Goal: Transaction & Acquisition: Subscribe to service/newsletter

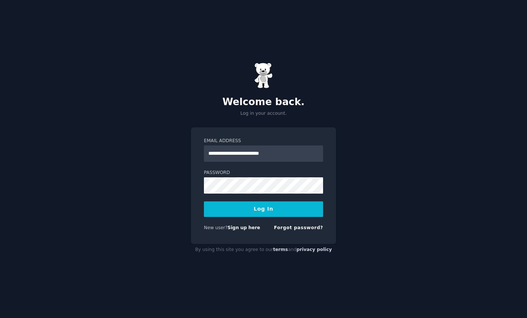
type input "**********"
click at [282, 207] on button "Log In" at bounding box center [263, 209] width 119 height 16
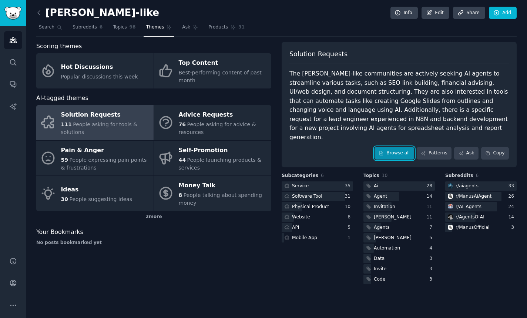
click at [392, 147] on link "Browse all" at bounding box center [394, 153] width 40 height 13
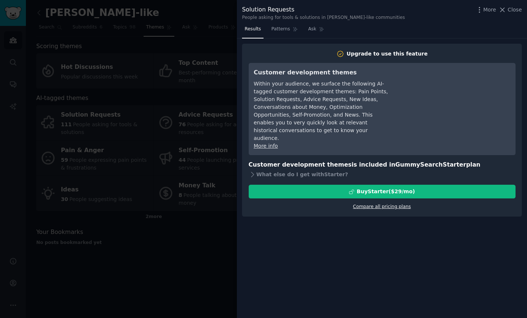
click at [373, 204] on link "Compare all pricing plans" at bounding box center [382, 206] width 58 height 5
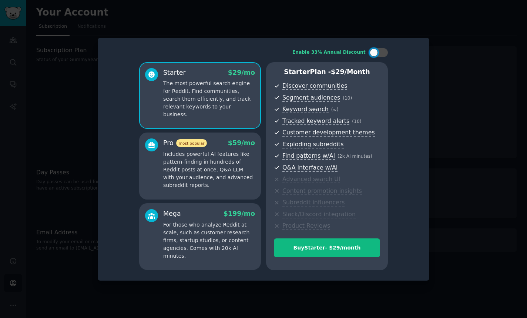
click at [185, 160] on p "Includes powerful AI features like pattern-finding in hundreds of Reddit posts …" at bounding box center [209, 169] width 92 height 39
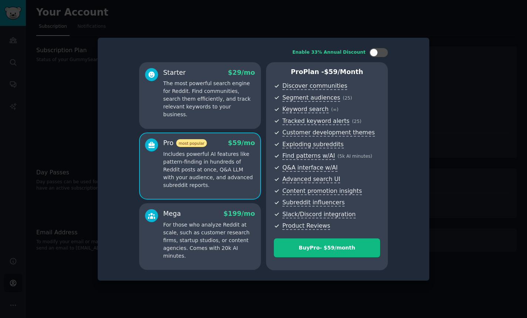
click at [204, 105] on p "The most powerful search engine for Reddit. Find communities, search them effic…" at bounding box center [209, 99] width 92 height 39
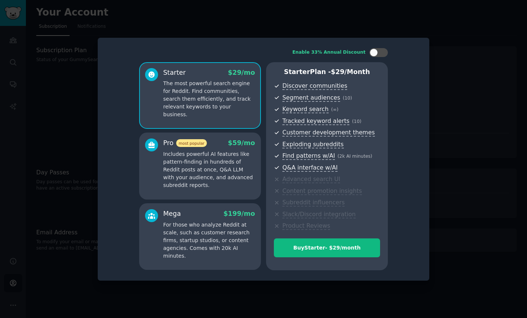
click at [199, 146] on span "most popular" at bounding box center [191, 143] width 31 height 8
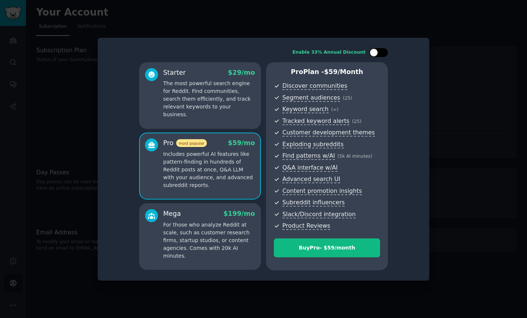
click at [374, 51] on div at bounding box center [373, 52] width 8 height 8
click at [374, 51] on icon at bounding box center [374, 53] width 4 height 4
checkbox input "false"
click at [176, 93] on p "The most powerful search engine for Reddit. Find communities, search them effic…" at bounding box center [209, 99] width 92 height 39
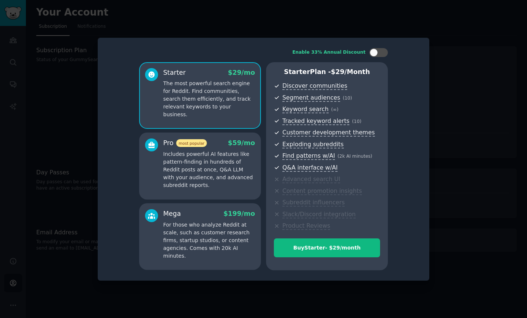
click at [197, 222] on p "For those who analyze Reddit at scale, such as customer research firms, startup…" at bounding box center [209, 240] width 92 height 39
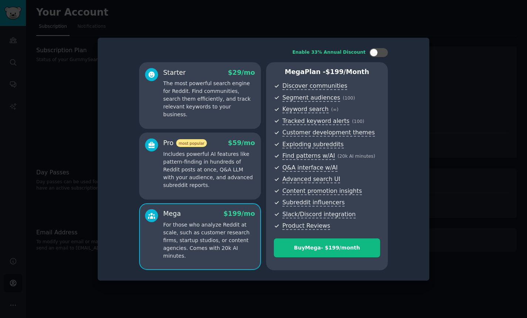
click at [195, 193] on div "Pro most popular $ 59 /mo Includes powerful AI features like pattern-finding in…" at bounding box center [200, 165] width 122 height 67
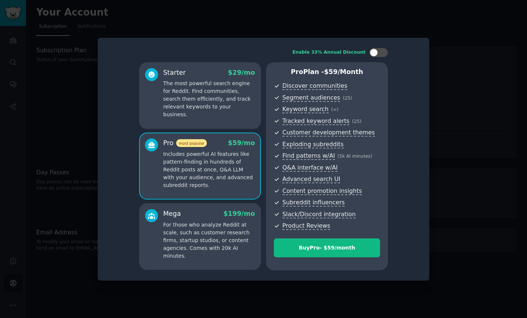
click at [212, 102] on p "The most powerful search engine for Reddit. Find communities, search them effic…" at bounding box center [209, 99] width 92 height 39
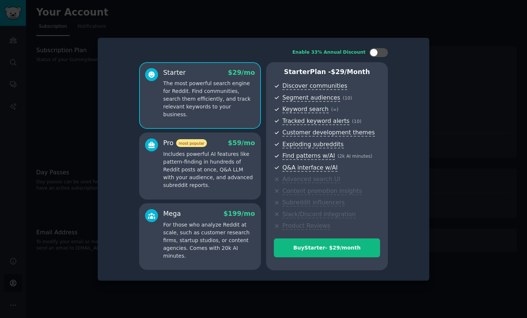
click at [202, 159] on p "Includes powerful AI features like pattern-finding in hundreds of Reddit posts …" at bounding box center [209, 169] width 92 height 39
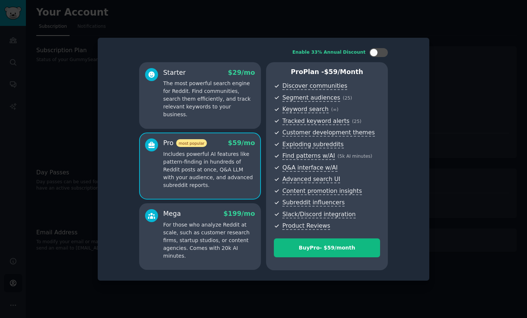
click at [206, 117] on div "Starter $ 29 /mo The most powerful search engine for Reddit. Find communities, …" at bounding box center [200, 95] width 122 height 67
